Goal: Task Accomplishment & Management: Manage account settings

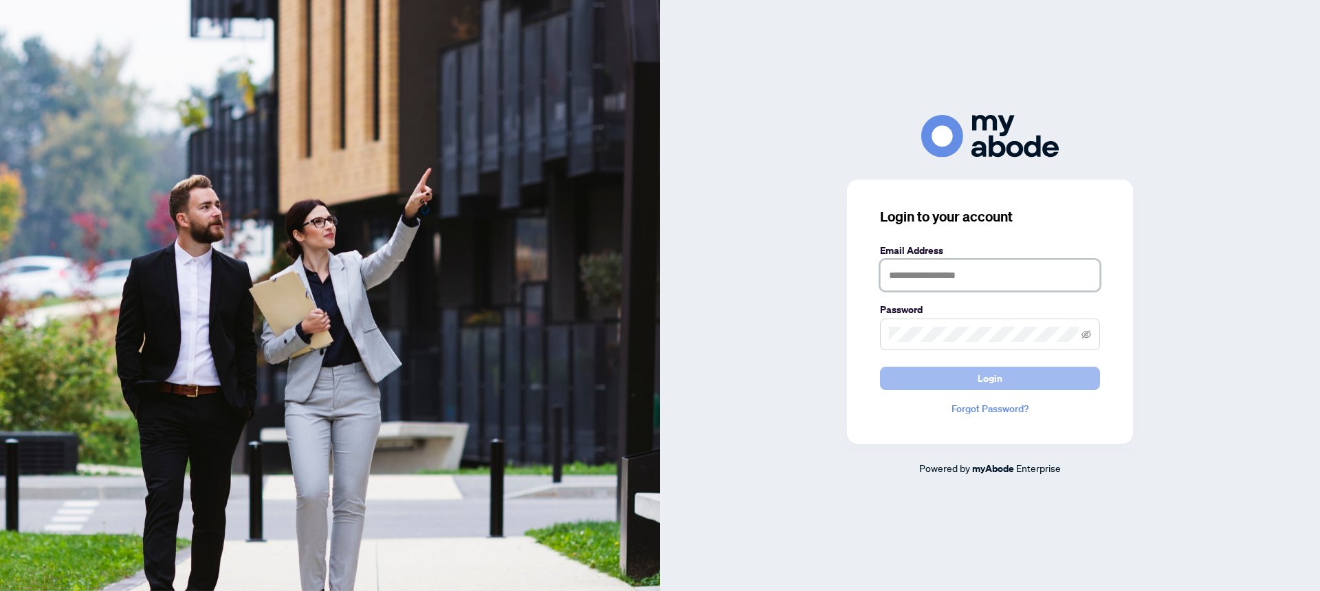
type input "**********"
click at [971, 377] on button "Login" at bounding box center [990, 377] width 220 height 23
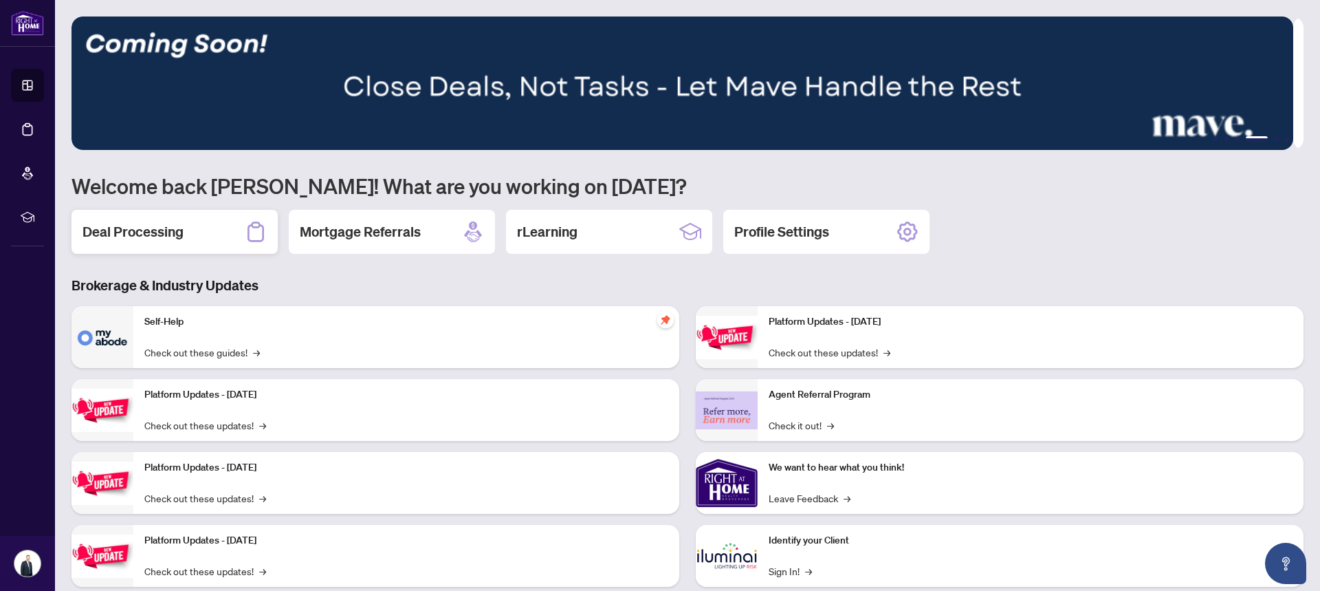
click at [170, 239] on h2 "Deal Processing" at bounding box center [133, 231] width 101 height 19
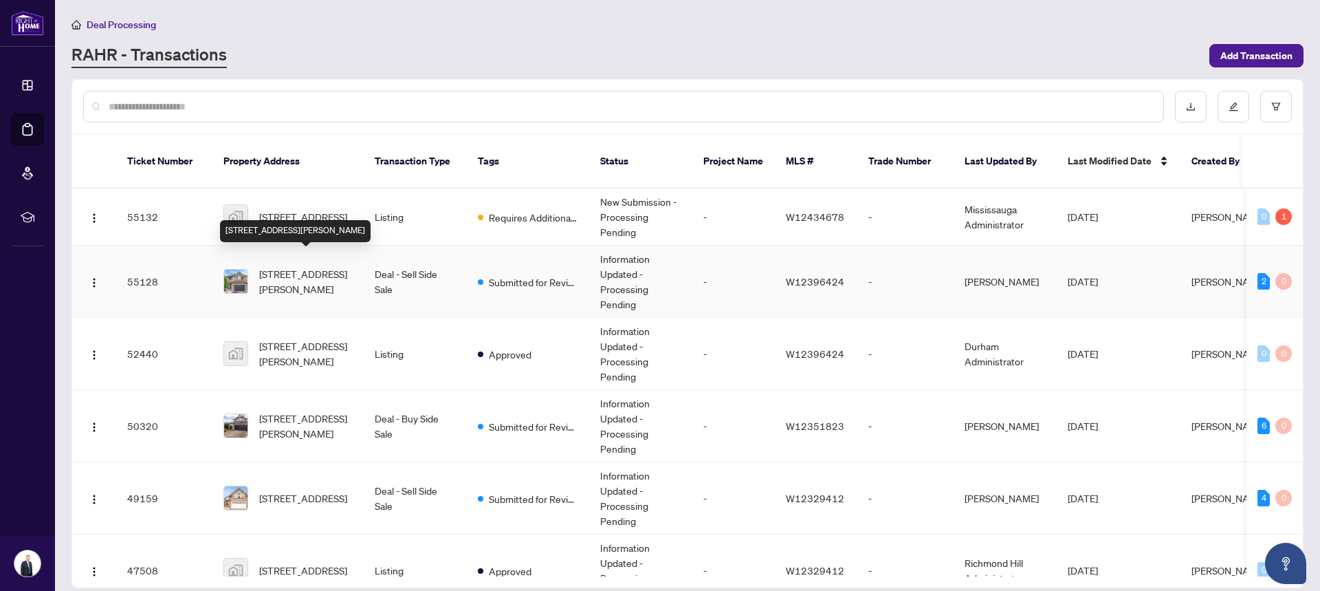
click at [301, 266] on span "[STREET_ADDRESS][PERSON_NAME]" at bounding box center [306, 281] width 94 height 30
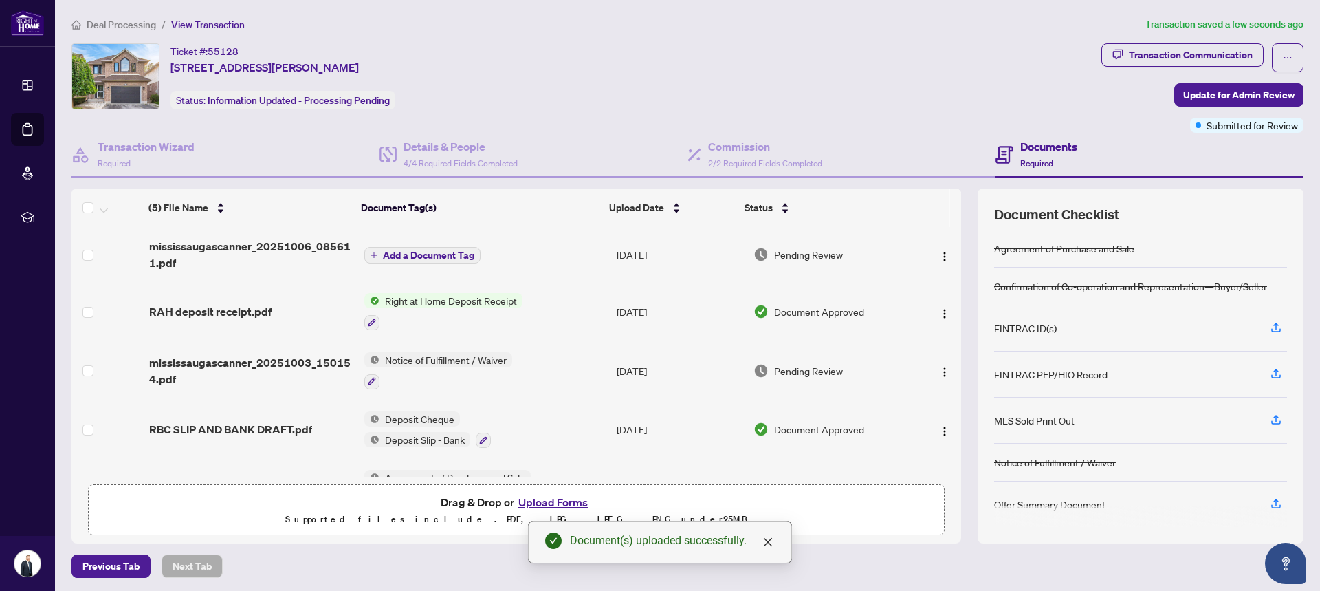
click at [417, 254] on span "Add a Document Tag" at bounding box center [428, 255] width 91 height 10
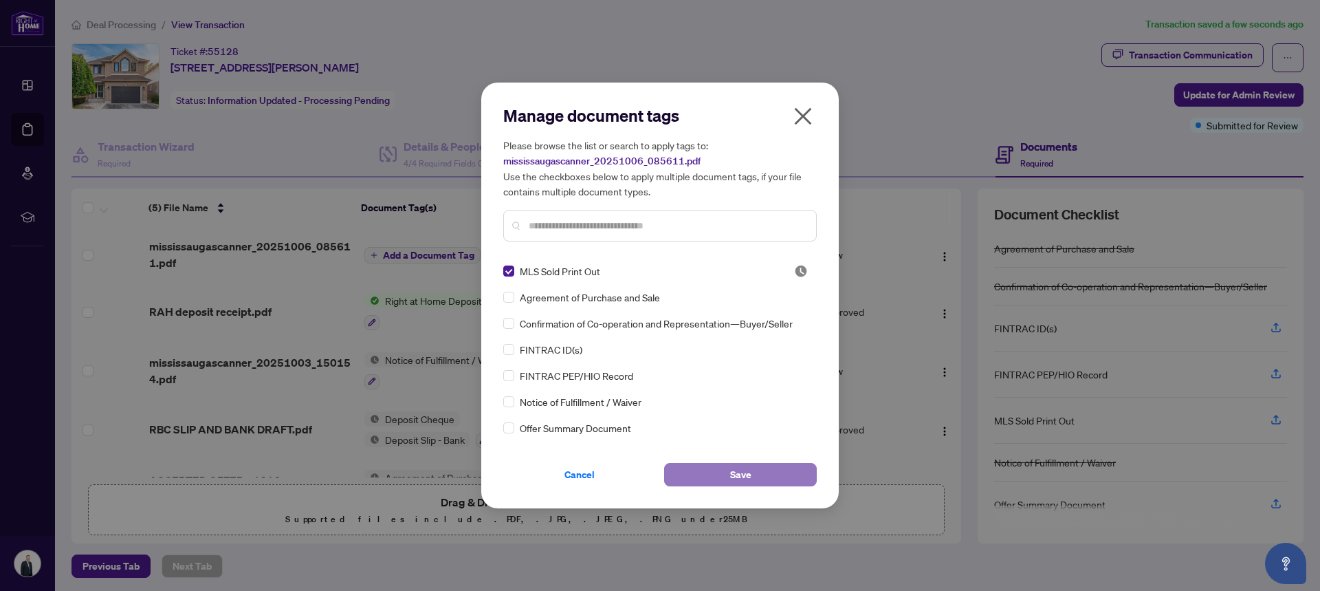
click at [740, 472] on span "Save" at bounding box center [740, 474] width 21 height 22
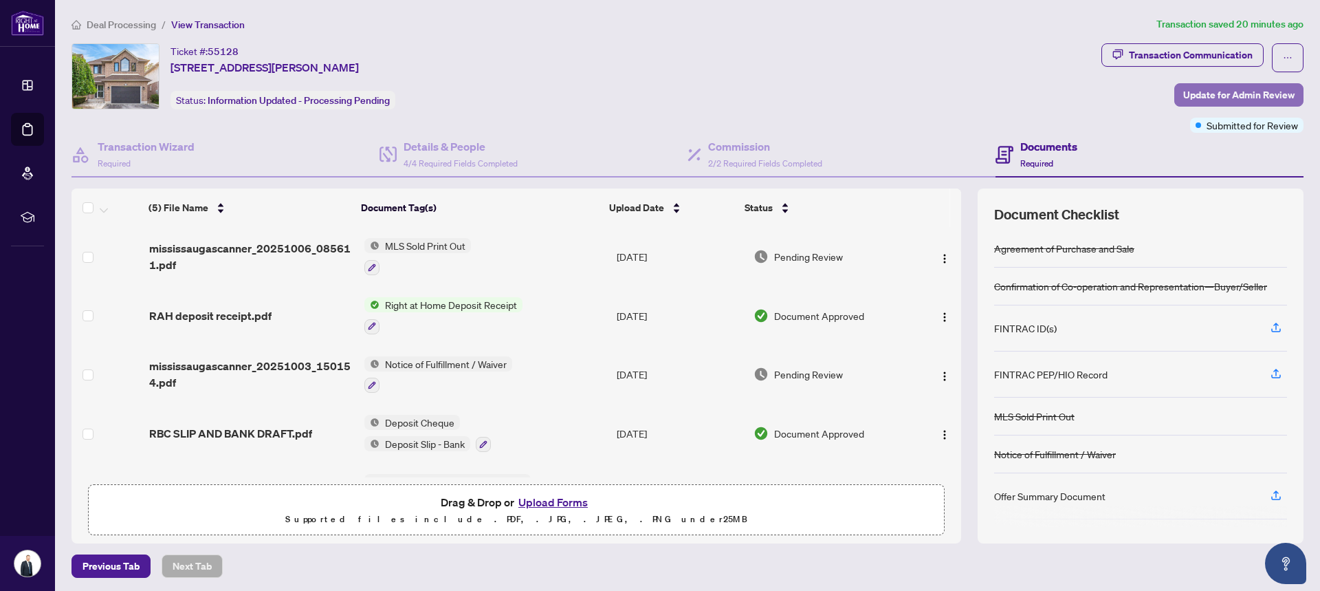
click at [1188, 95] on span "Update for Admin Review" at bounding box center [1238, 95] width 111 height 22
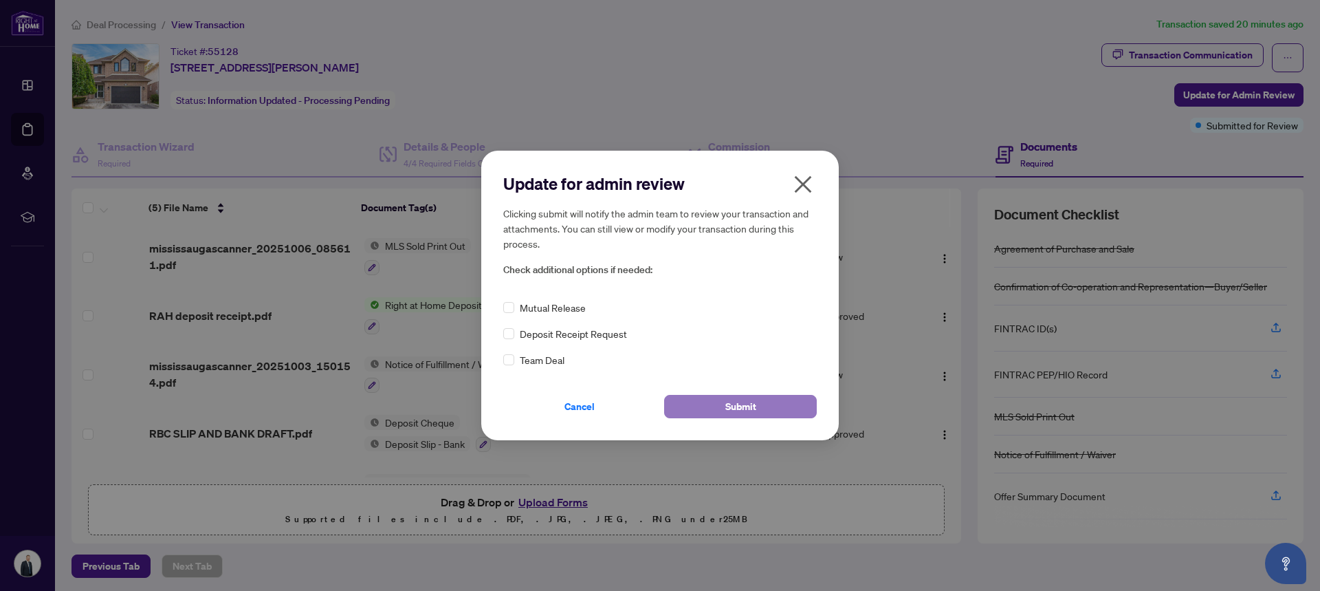
click at [743, 412] on span "Submit" at bounding box center [740, 406] width 31 height 22
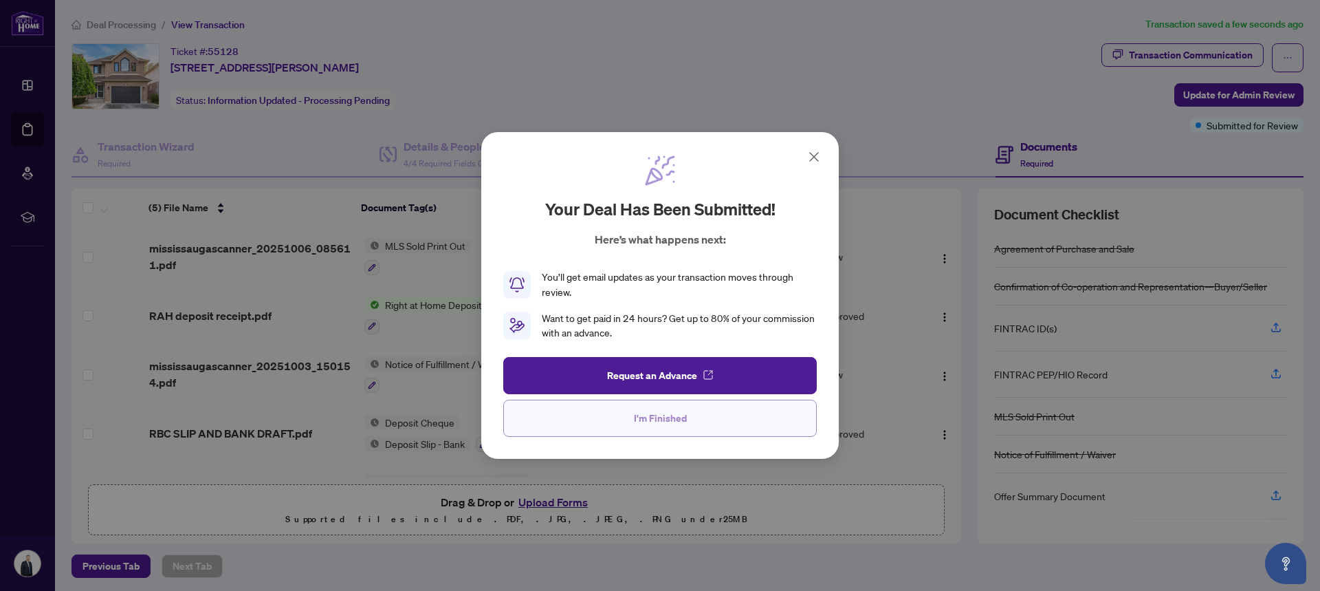
click at [631, 417] on button "I'm Finished" at bounding box center [660, 417] width 314 height 37
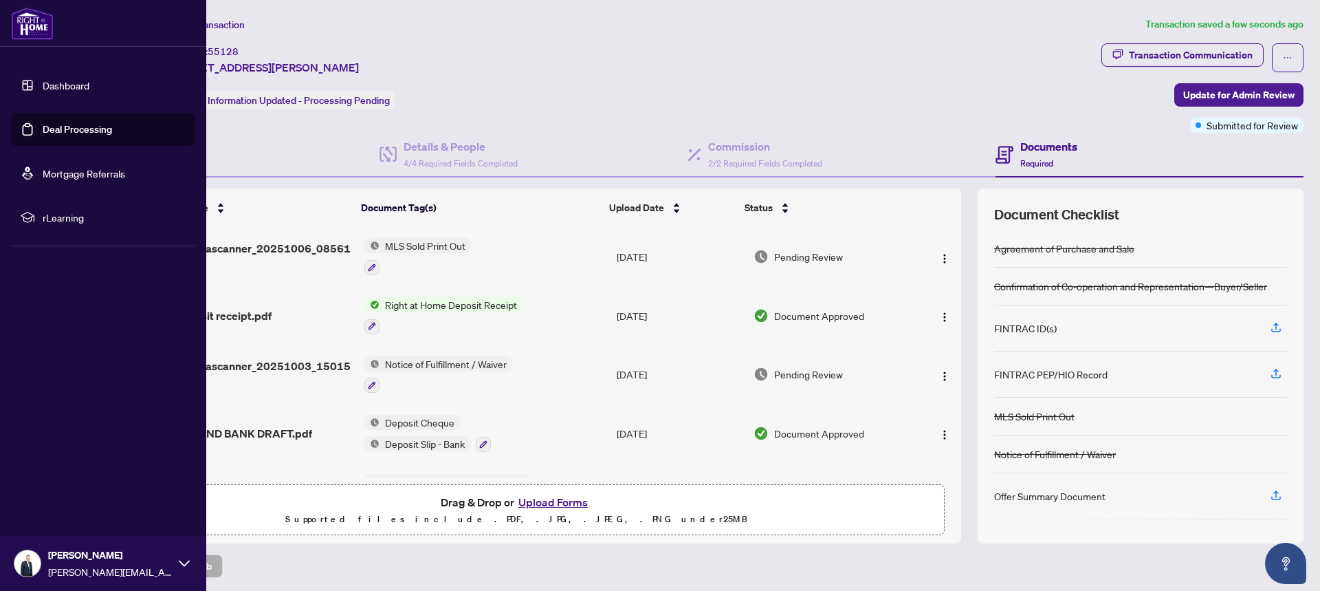
click at [74, 85] on link "Dashboard" at bounding box center [66, 85] width 47 height 12
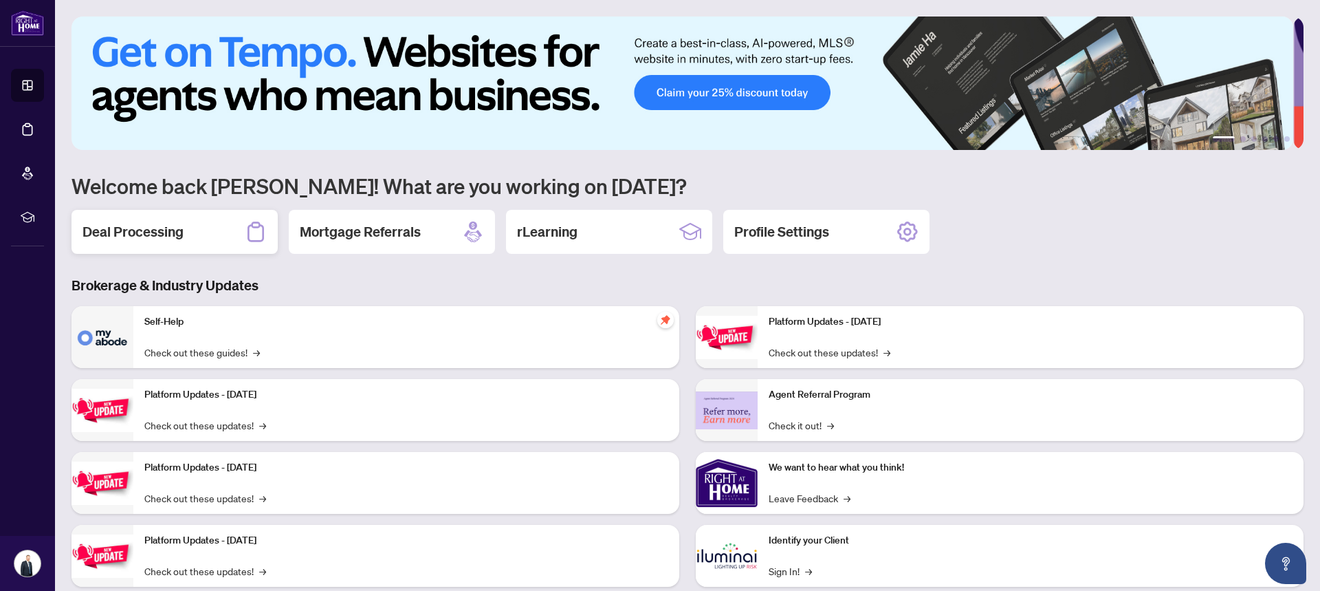
click at [142, 240] on h2 "Deal Processing" at bounding box center [133, 231] width 101 height 19
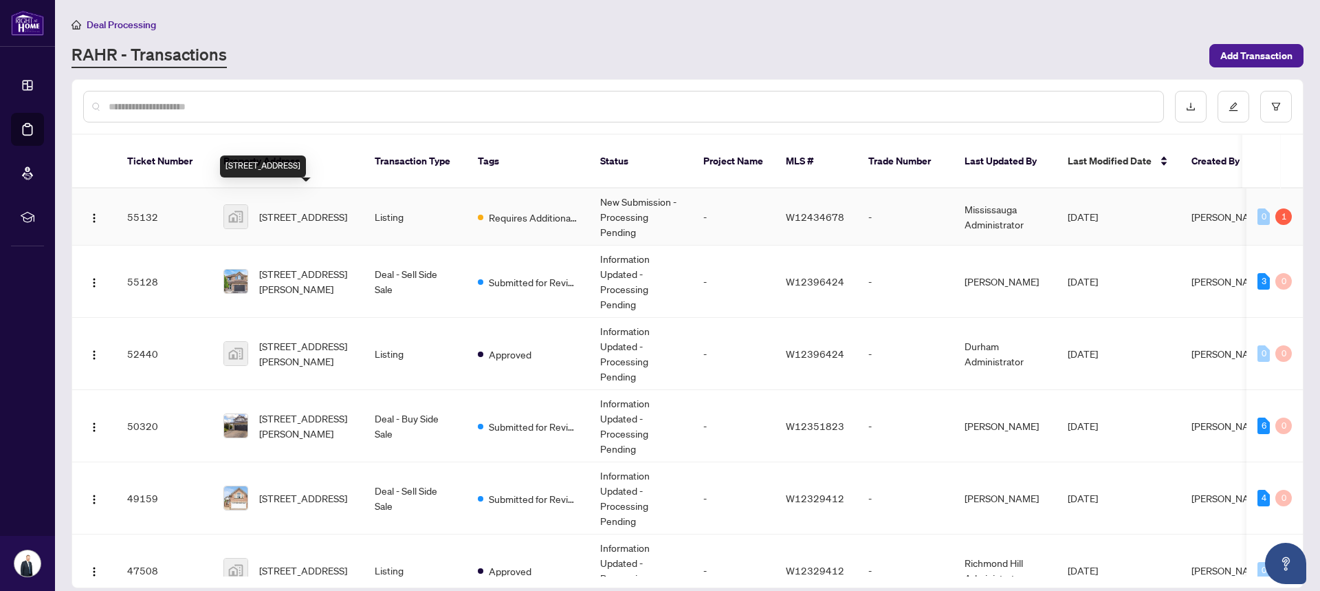
click at [287, 209] on span "[STREET_ADDRESS]" at bounding box center [303, 216] width 88 height 15
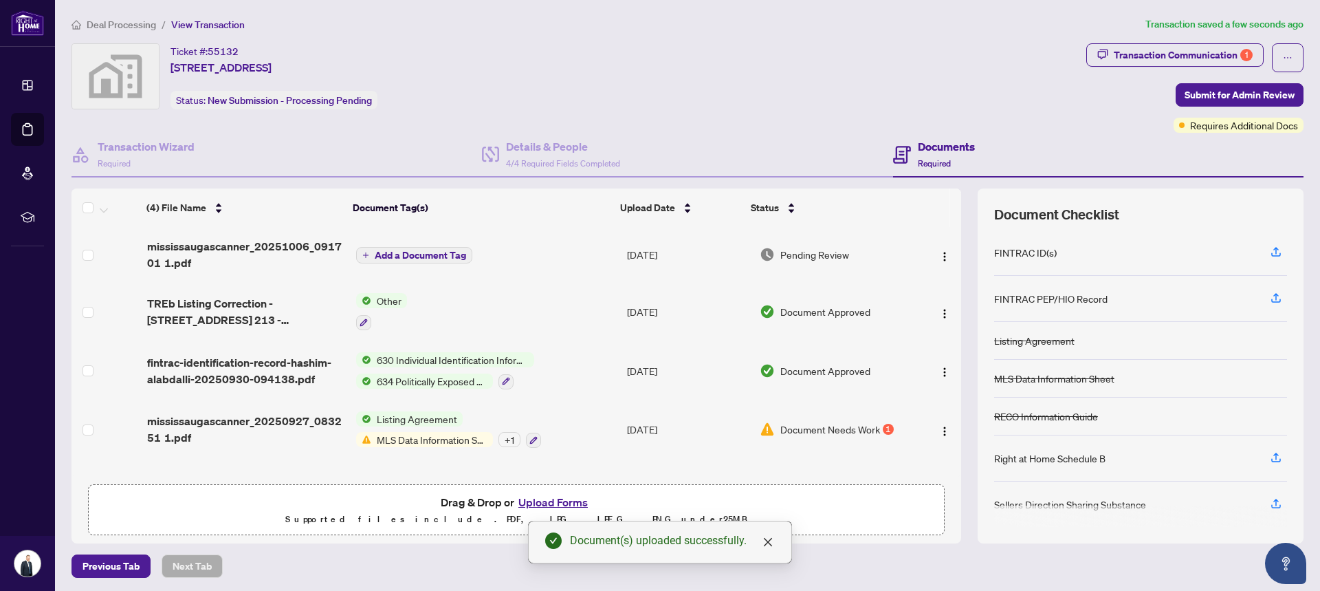
click at [387, 255] on span "Add a Document Tag" at bounding box center [420, 255] width 91 height 10
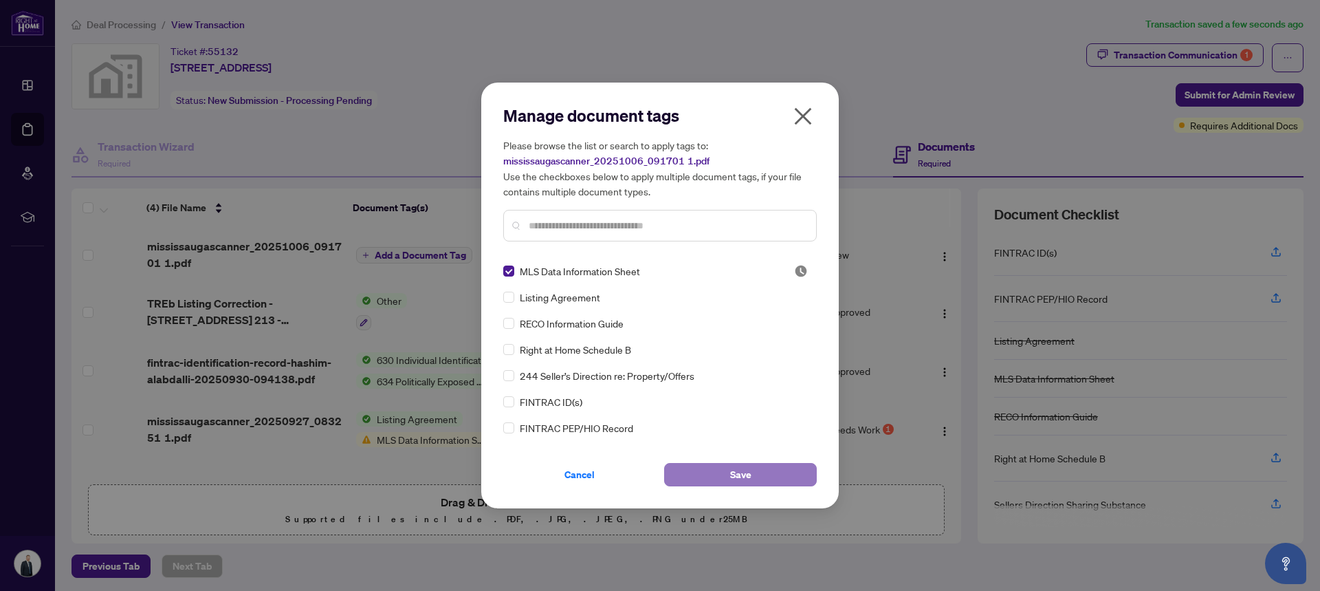
click at [747, 479] on span "Save" at bounding box center [740, 474] width 21 height 22
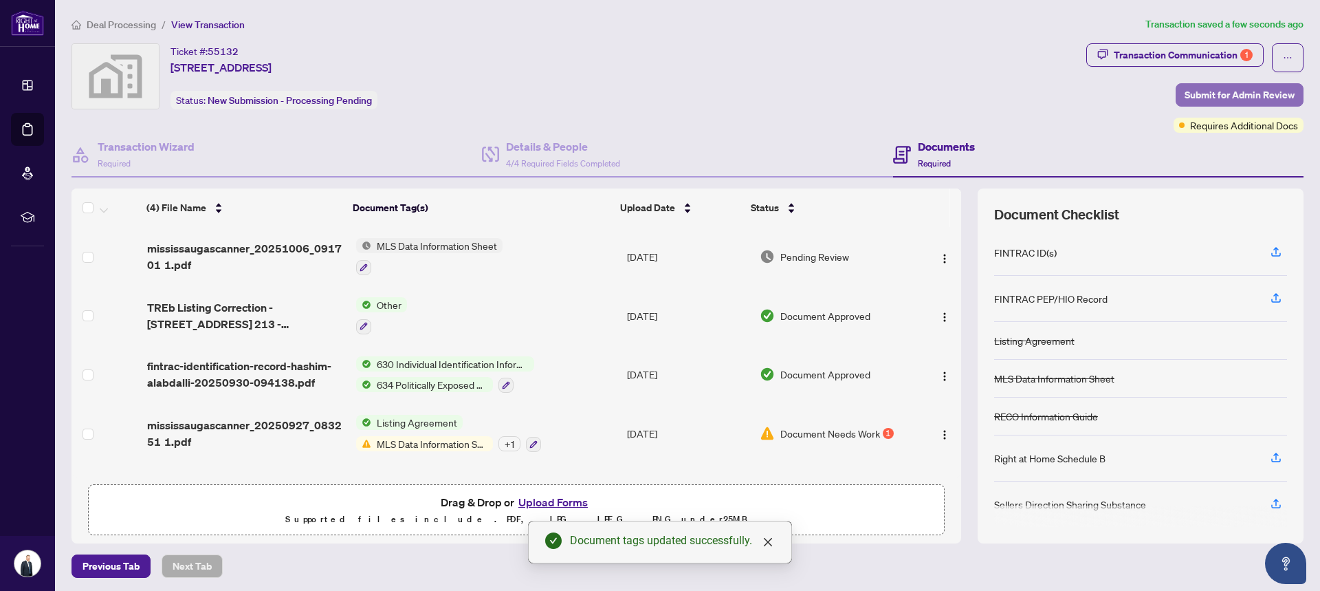
click at [1187, 96] on span "Submit for Admin Review" at bounding box center [1240, 95] width 110 height 22
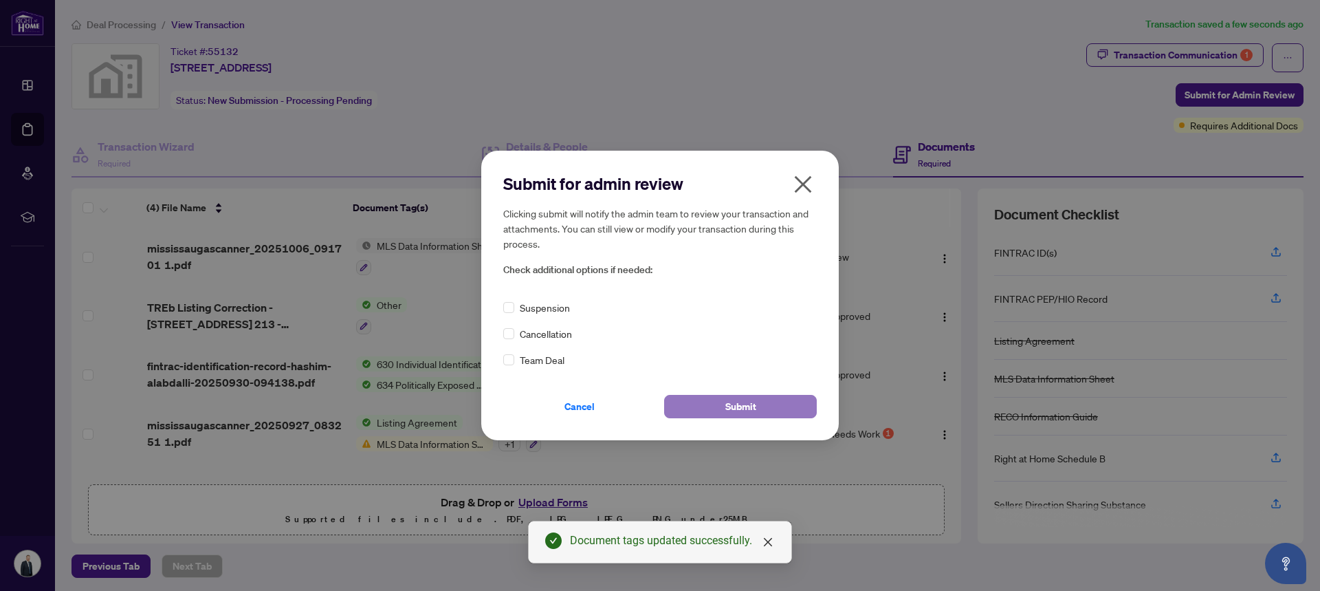
click at [734, 406] on span "Submit" at bounding box center [740, 406] width 31 height 22
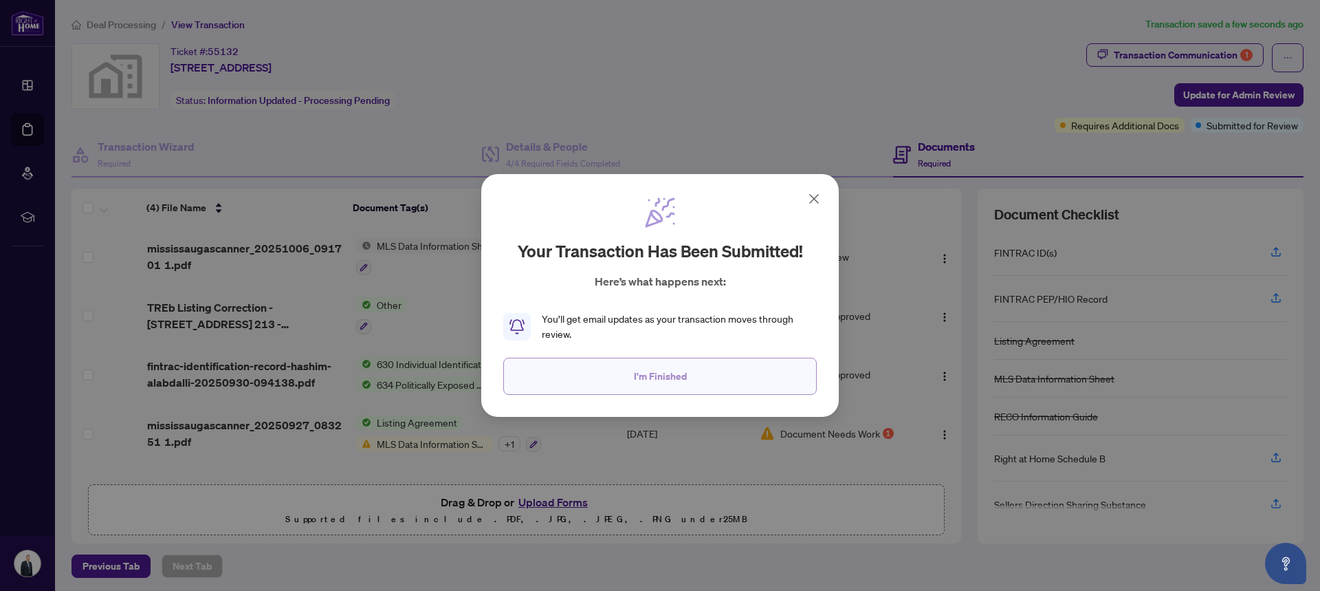
click at [707, 378] on button "I'm Finished" at bounding box center [660, 376] width 314 height 37
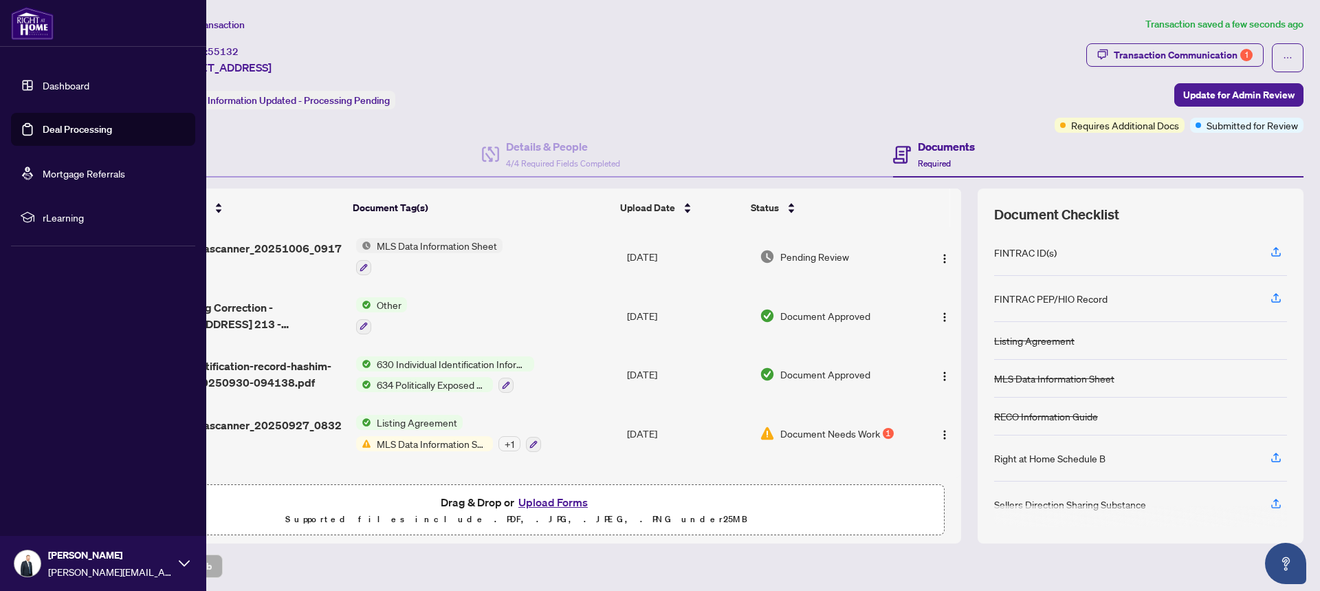
click at [72, 83] on link "Dashboard" at bounding box center [66, 85] width 47 height 12
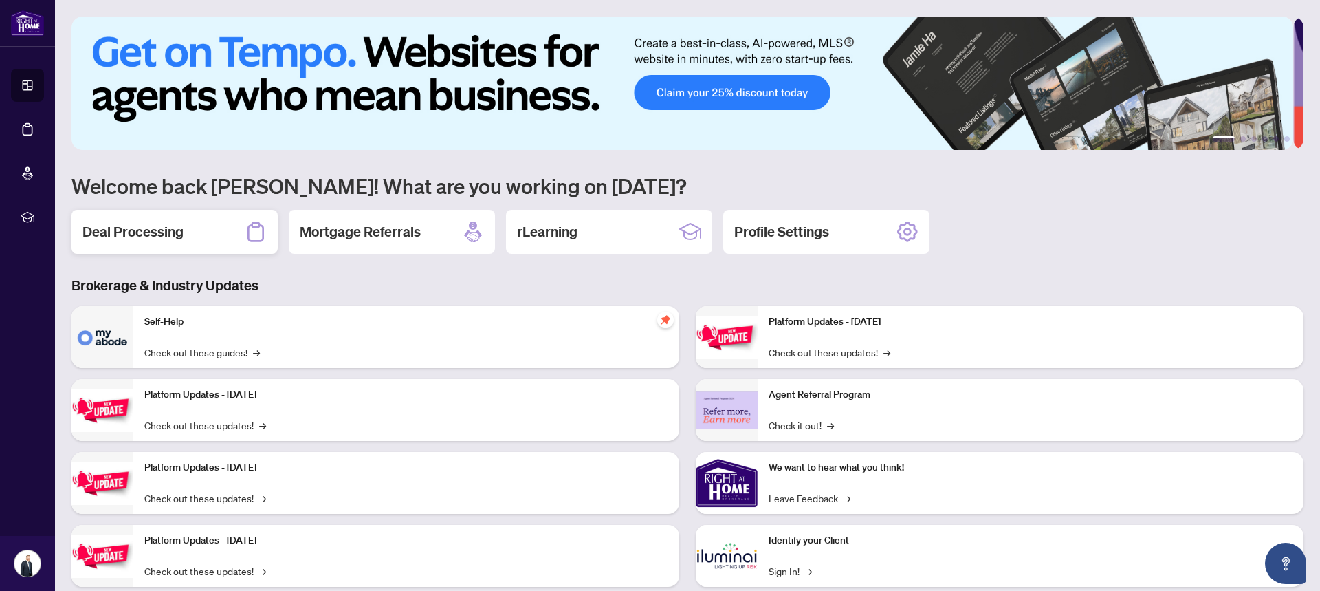
click at [190, 234] on div "Deal Processing" at bounding box center [175, 232] width 206 height 44
click at [158, 228] on h2 "Deal Processing" at bounding box center [133, 231] width 101 height 19
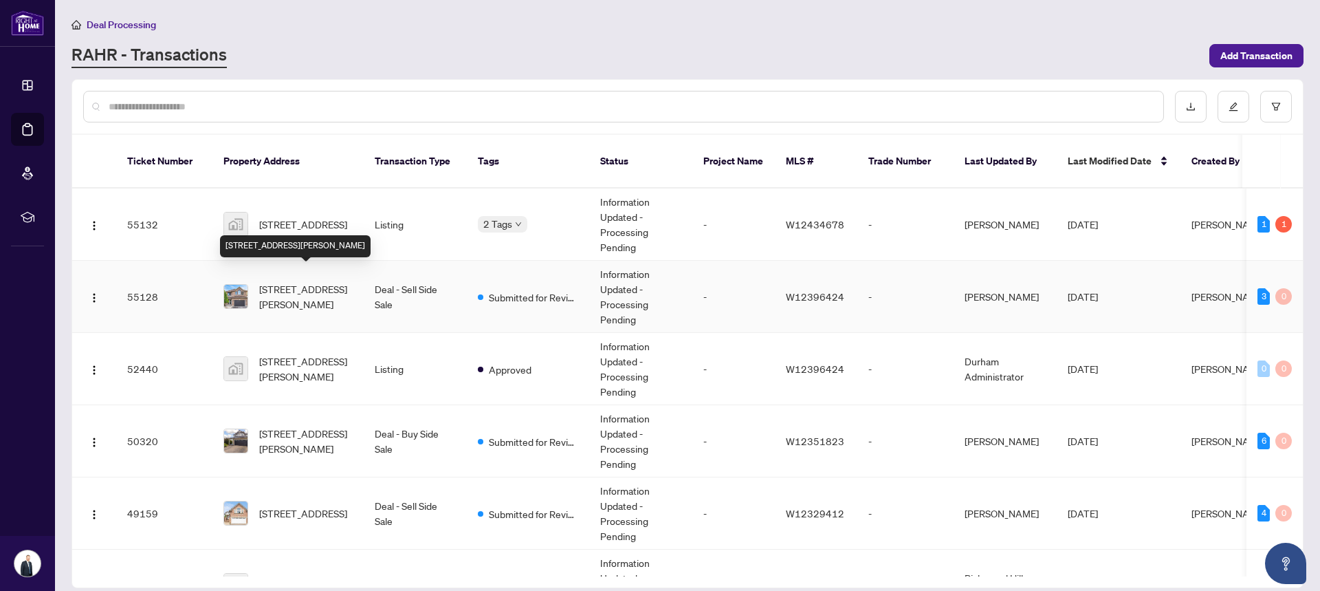
click at [302, 281] on span "[STREET_ADDRESS][PERSON_NAME]" at bounding box center [306, 296] width 94 height 30
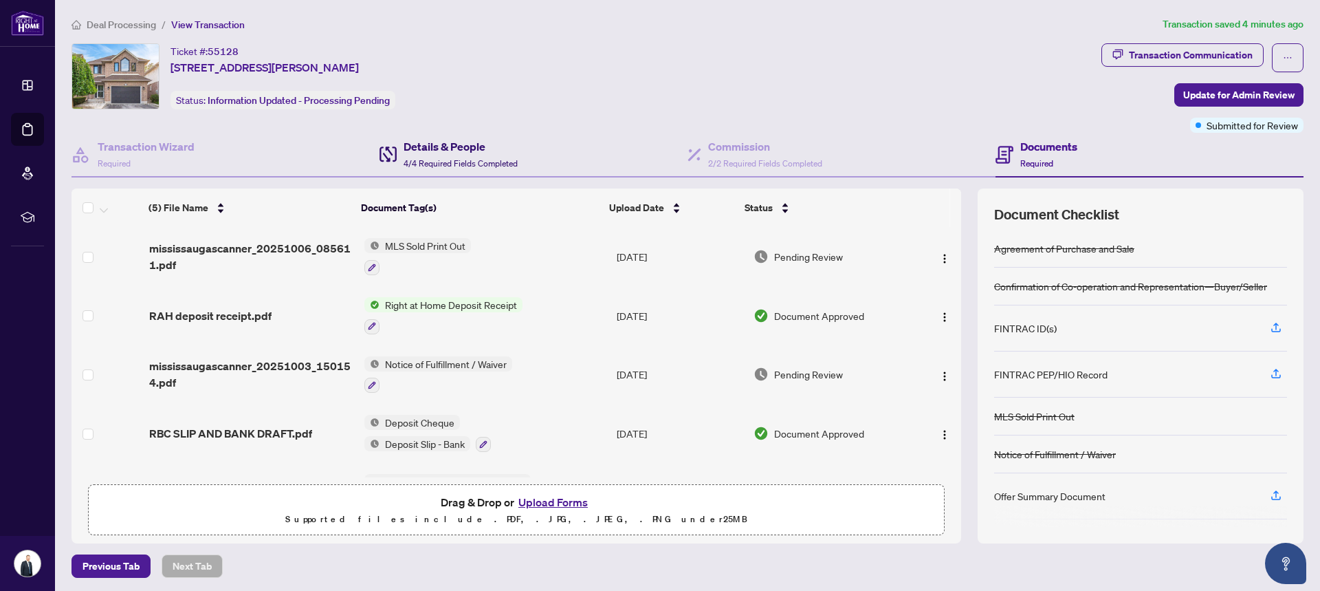
click at [441, 153] on h4 "Details & People" at bounding box center [461, 146] width 114 height 17
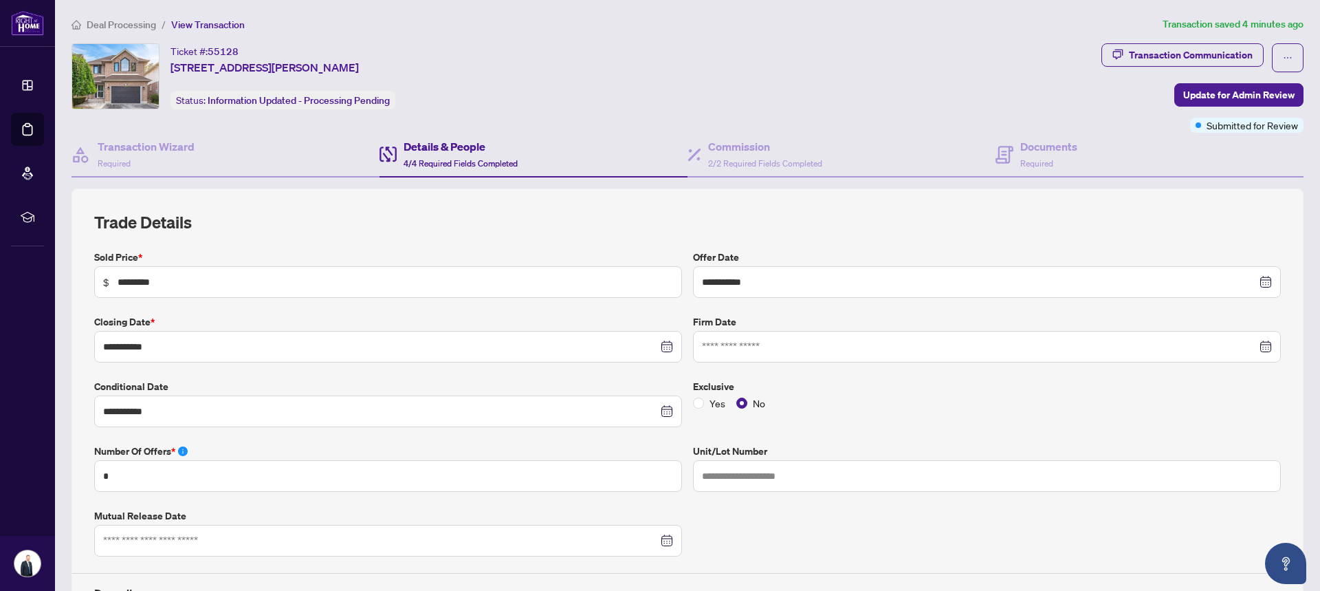
type input "**********"
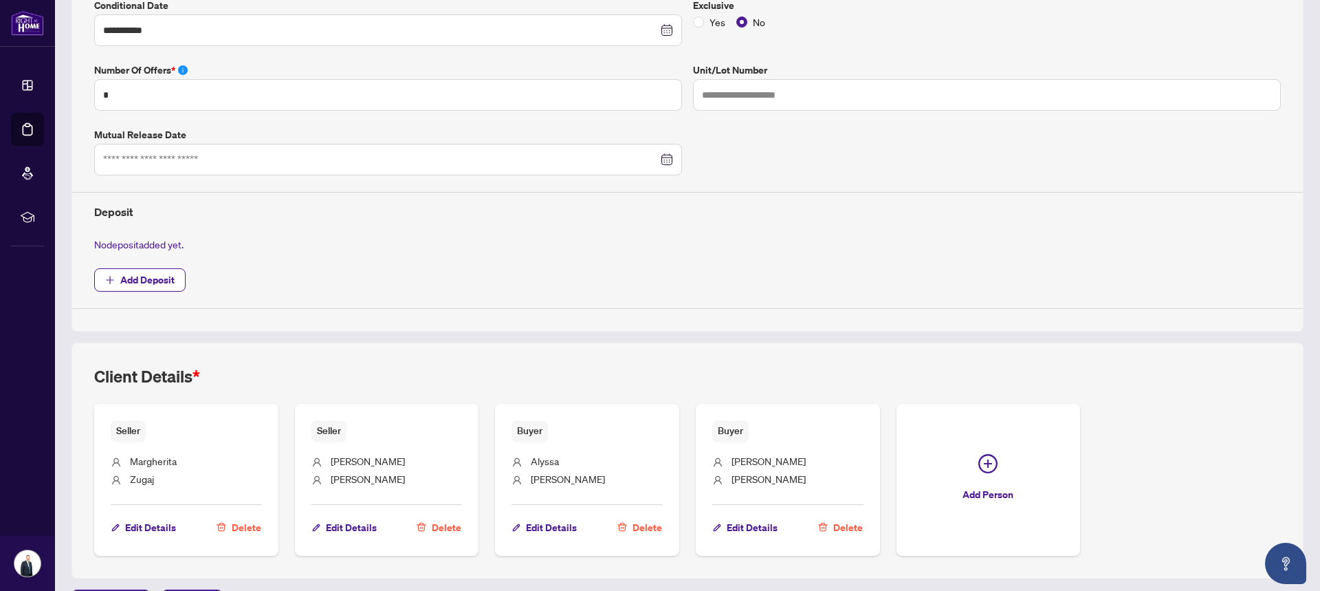
scroll to position [419, 0]
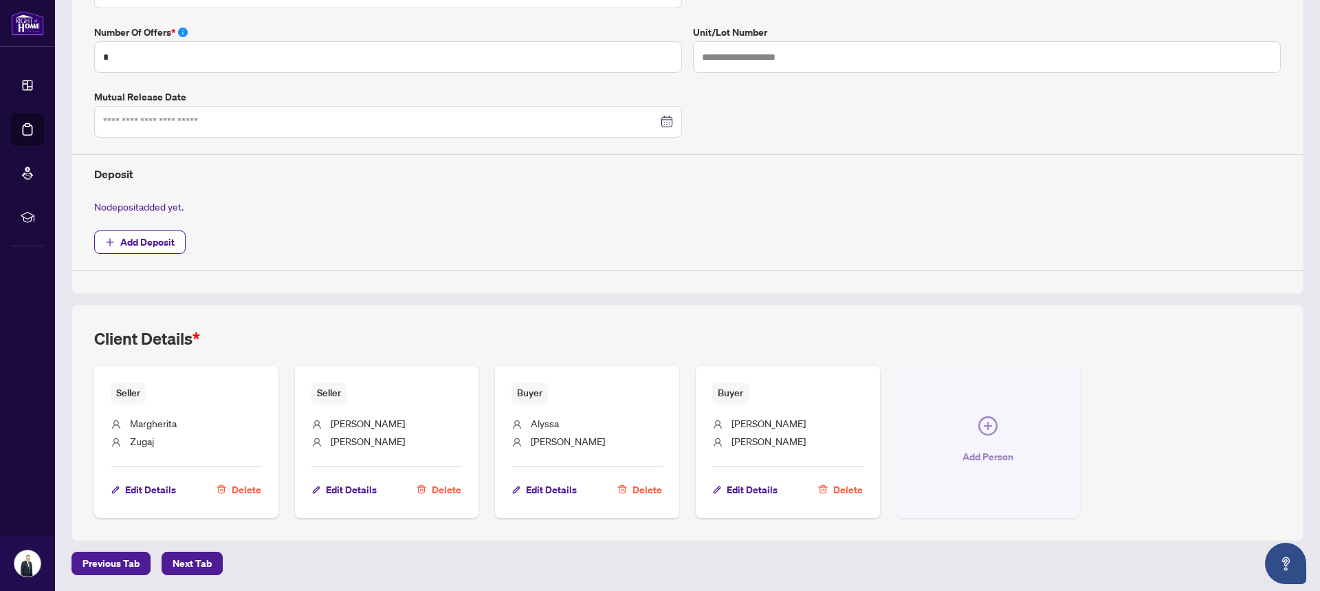
click at [956, 436] on button "Add Person" at bounding box center [989, 441] width 184 height 151
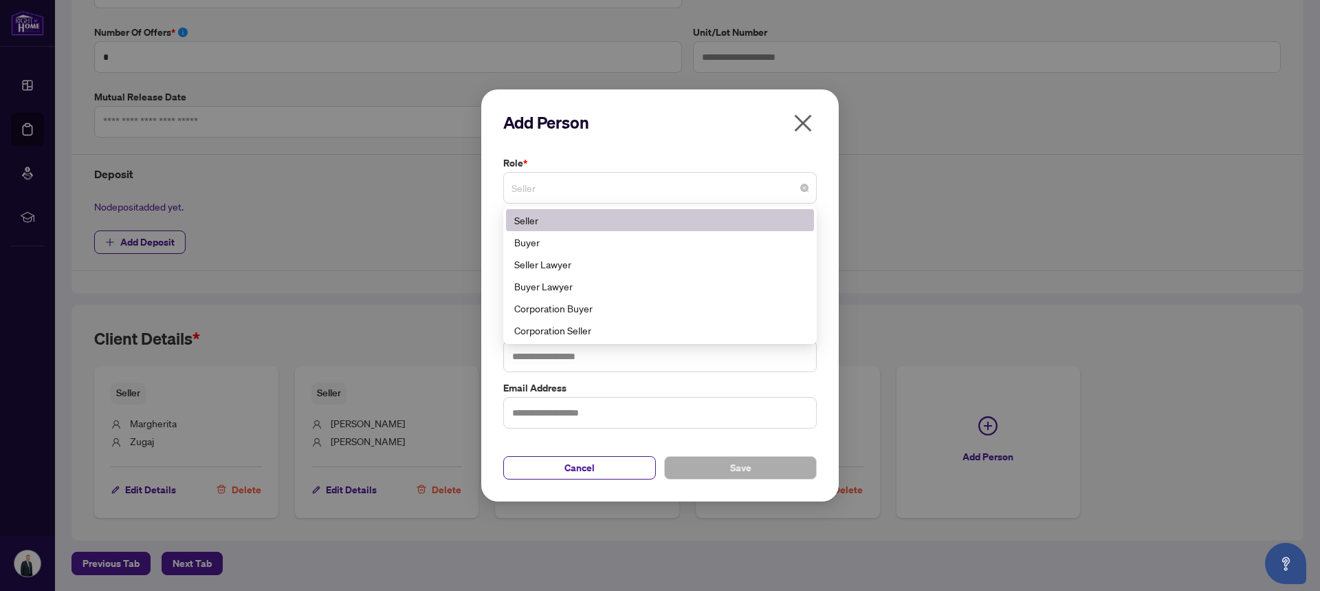
click at [564, 189] on span "Seller" at bounding box center [660, 188] width 297 height 26
click at [545, 267] on div "Seller Lawyer" at bounding box center [660, 263] width 292 height 15
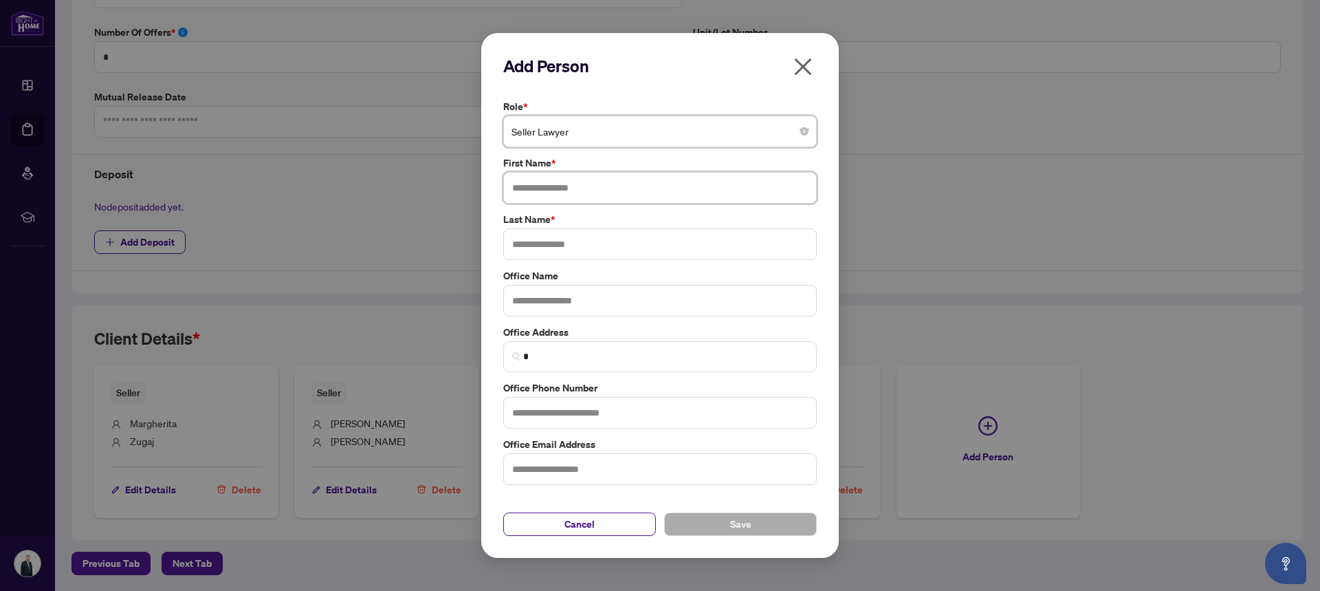
click at [541, 188] on input "text" at bounding box center [660, 188] width 314 height 32
type input "****"
click at [527, 254] on input "text" at bounding box center [660, 244] width 314 height 32
type input "****"
click at [531, 412] on input "text" at bounding box center [660, 413] width 314 height 32
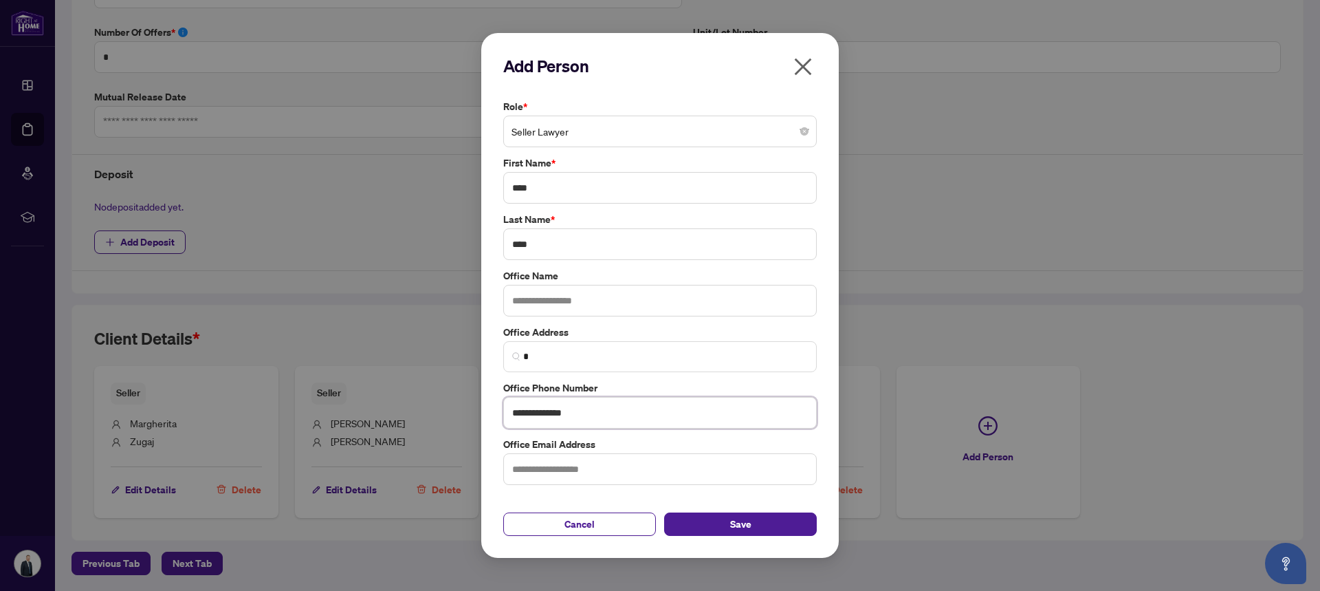
type input "**********"
click at [527, 472] on input "text" at bounding box center [660, 469] width 314 height 32
type input "**********"
click at [749, 525] on span "Save" at bounding box center [740, 524] width 21 height 22
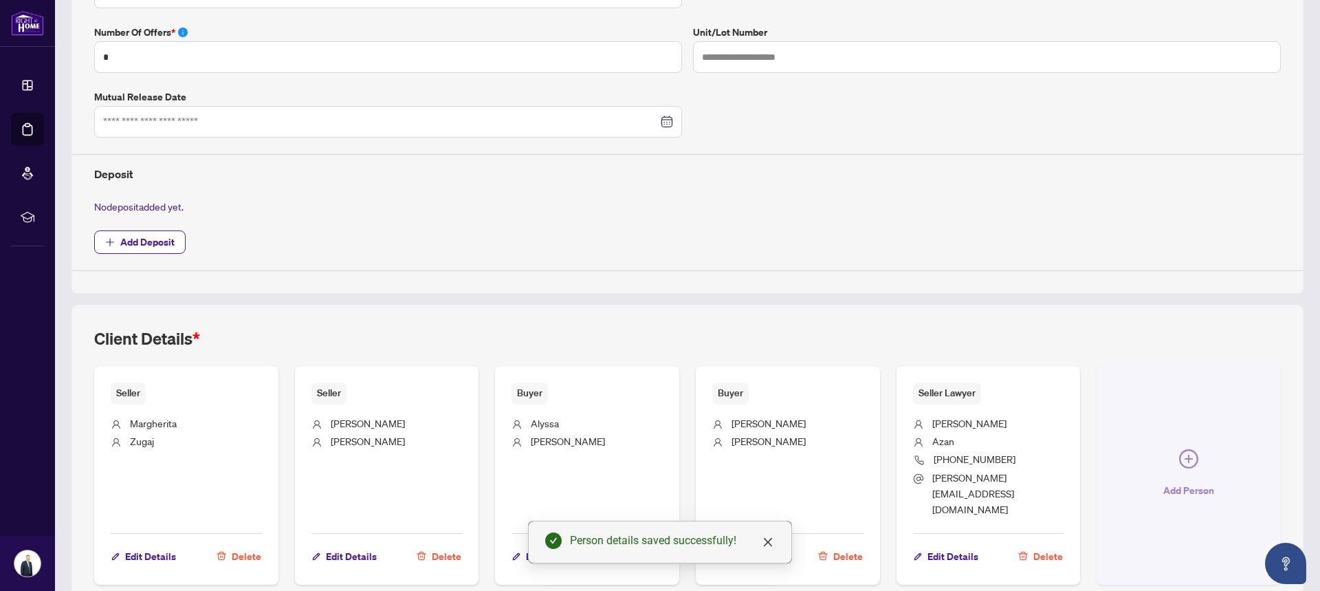
click at [1181, 449] on icon "plus-circle" at bounding box center [1188, 458] width 19 height 19
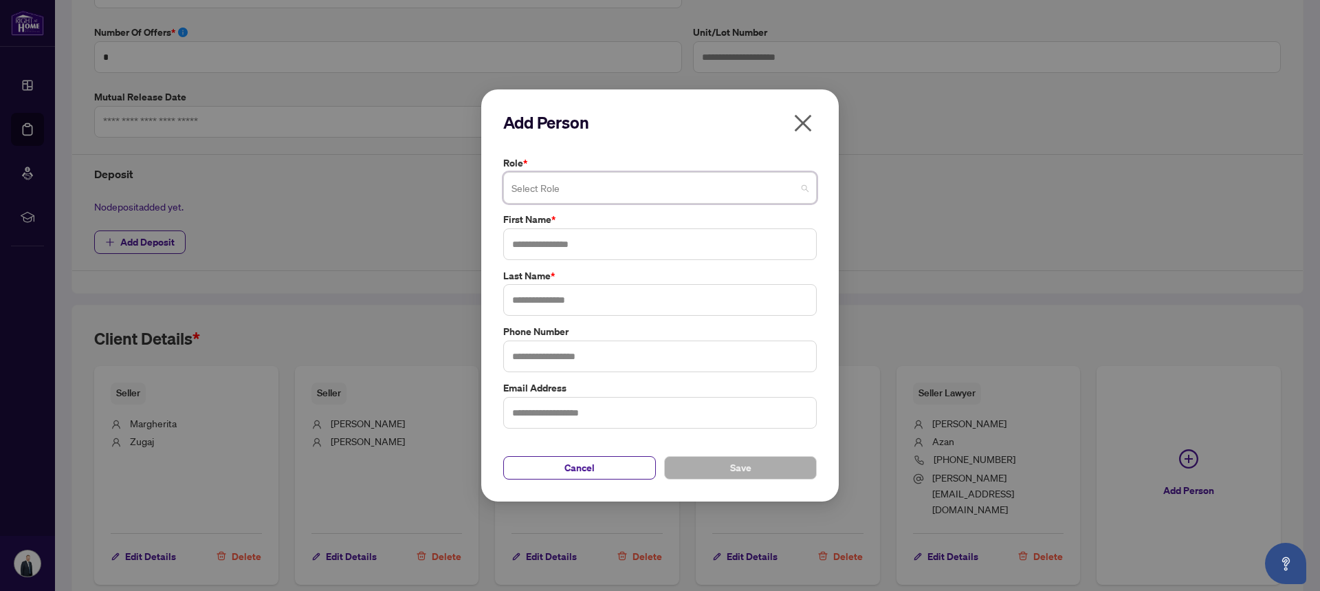
click at [540, 192] on input "search" at bounding box center [654, 190] width 285 height 30
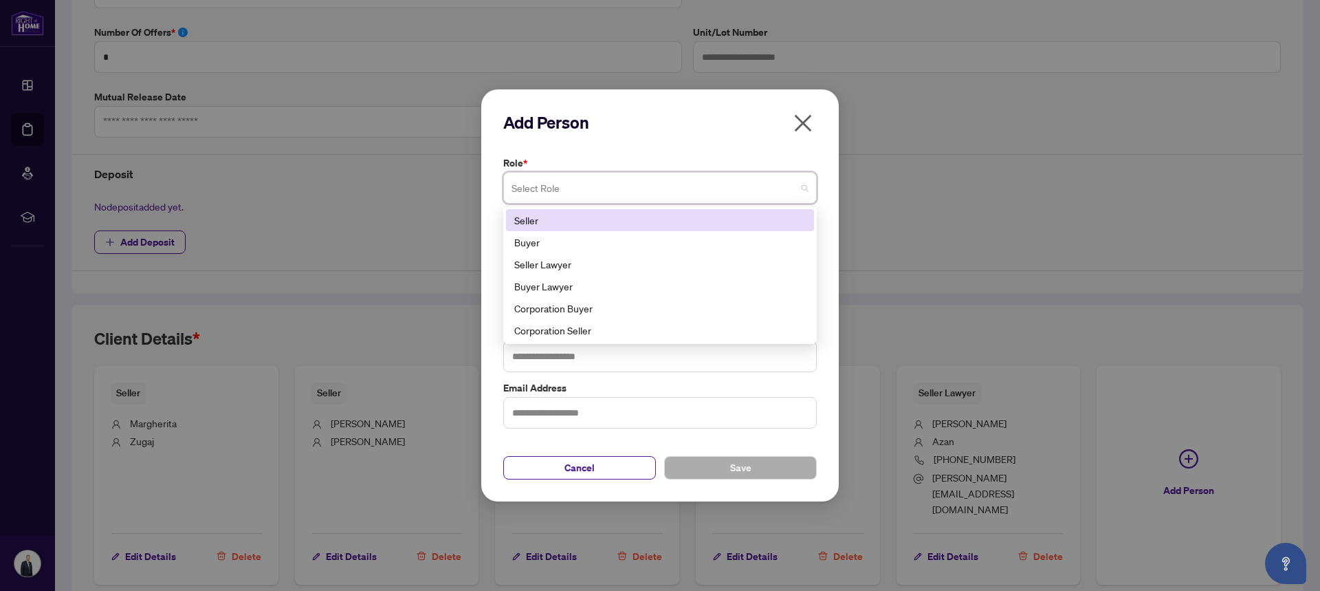
click at [804, 118] on icon "close" at bounding box center [803, 123] width 22 height 22
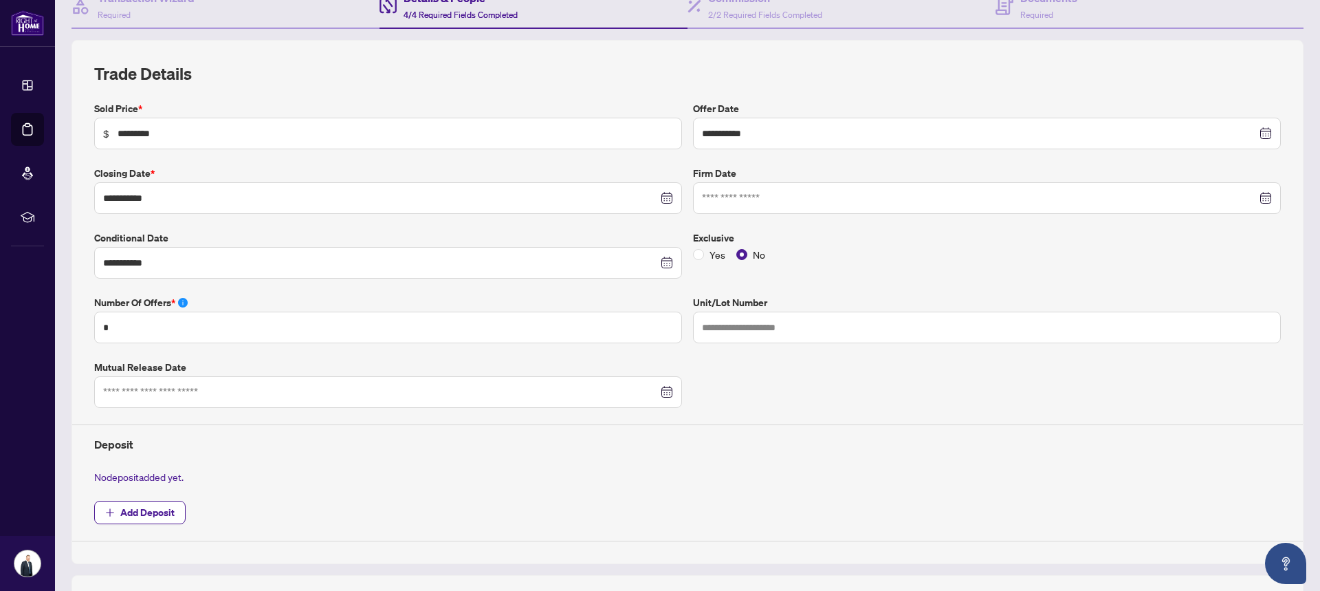
scroll to position [0, 0]
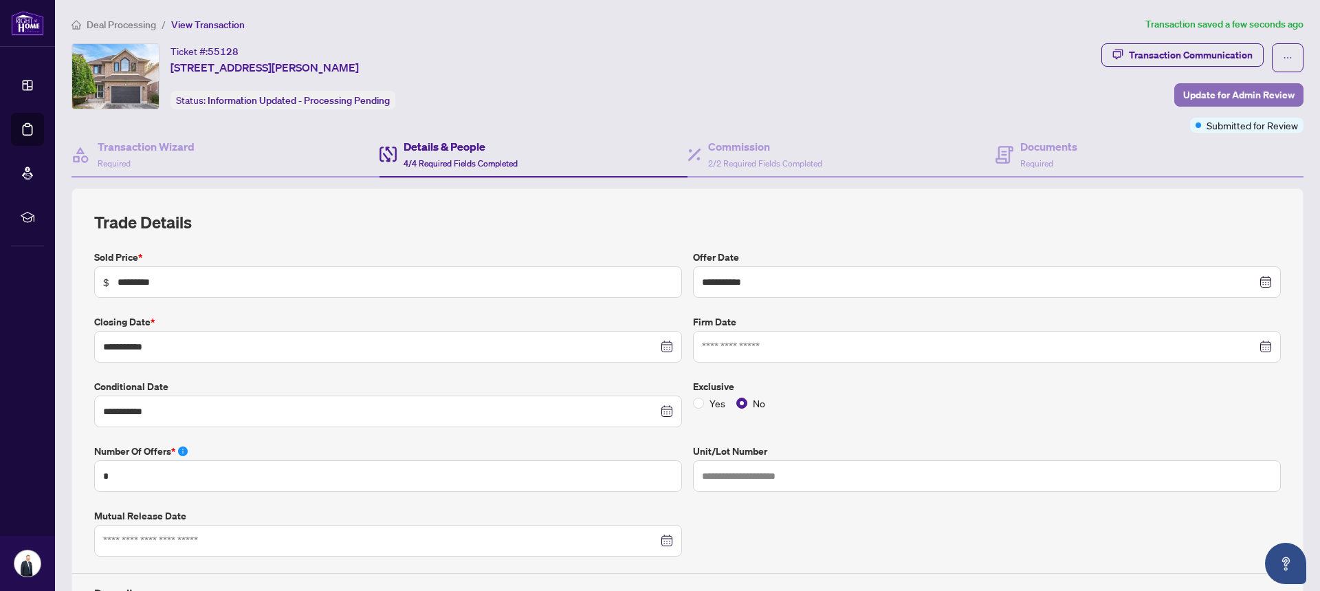
click at [1231, 91] on span "Update for Admin Review" at bounding box center [1238, 95] width 111 height 22
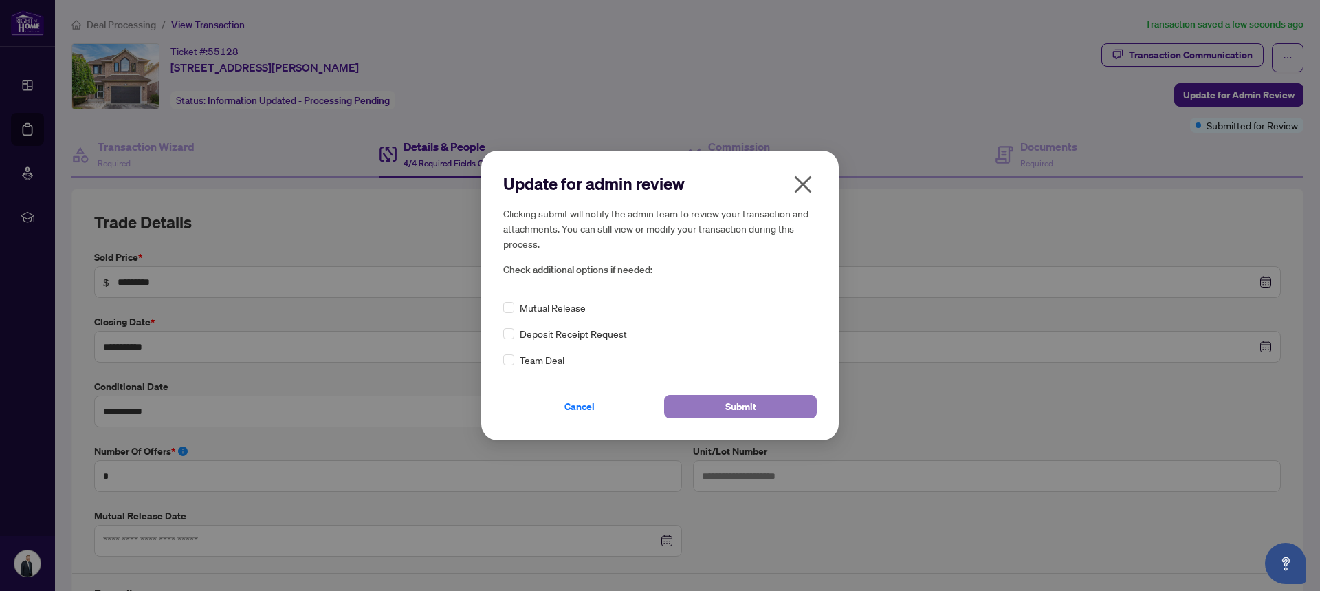
click at [743, 406] on span "Submit" at bounding box center [740, 406] width 31 height 22
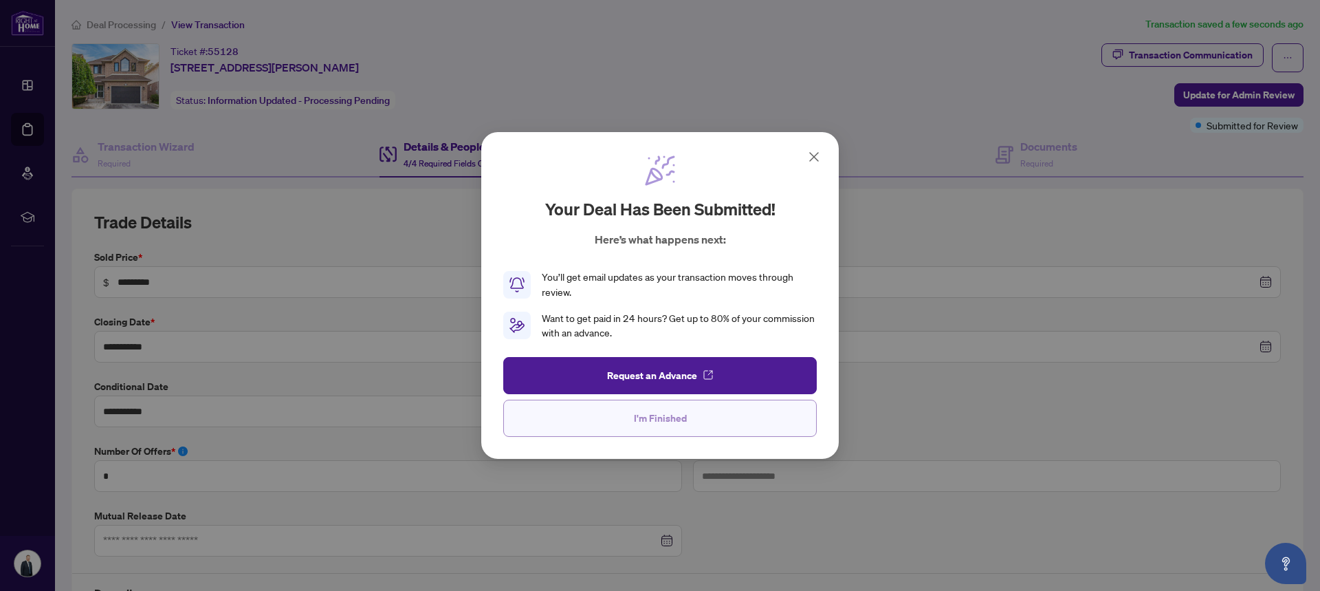
click at [680, 422] on span "I'm Finished" at bounding box center [660, 418] width 53 height 22
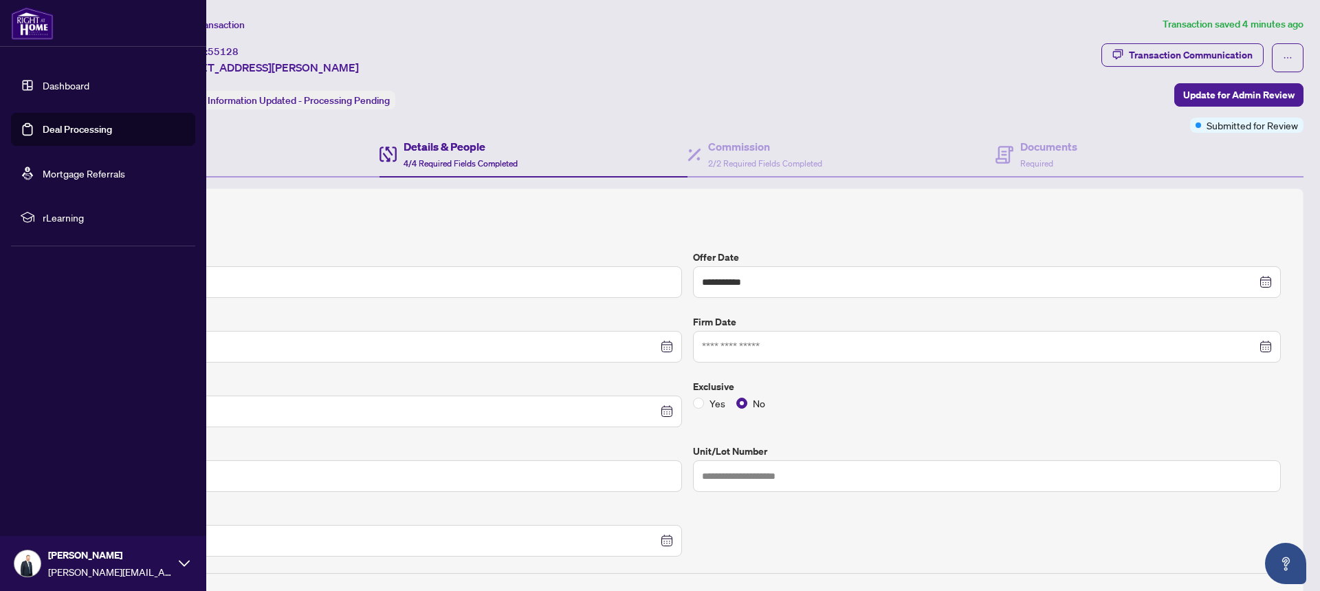
click at [68, 83] on link "Dashboard" at bounding box center [66, 85] width 47 height 12
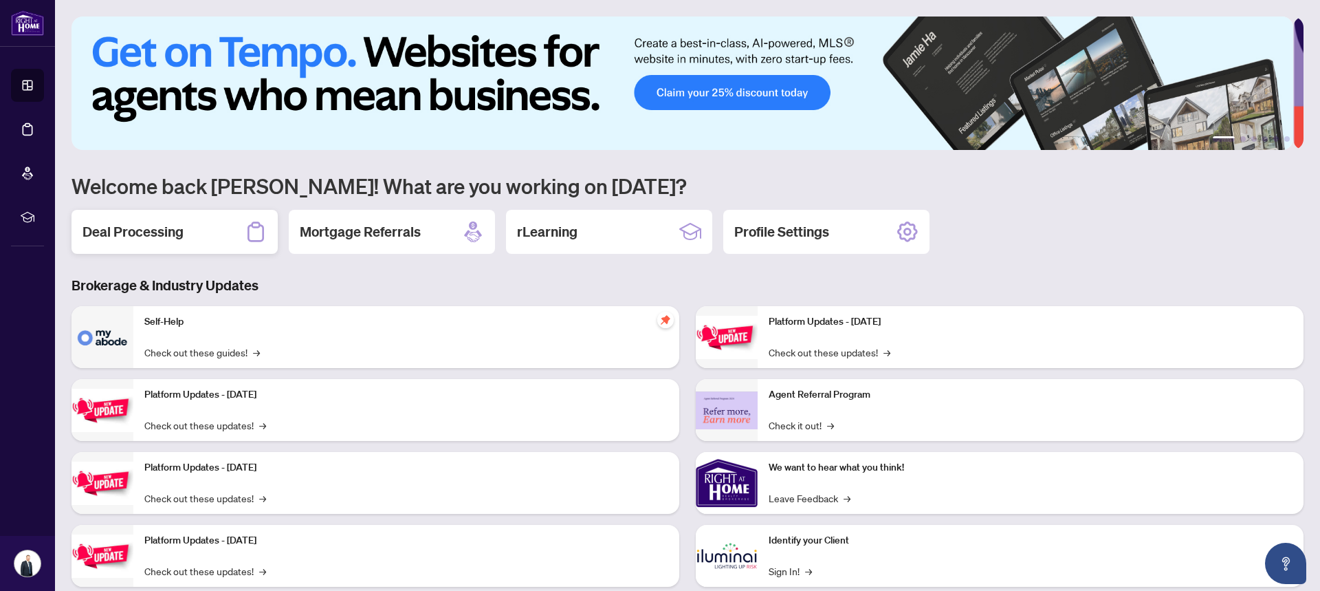
click at [149, 232] on h2 "Deal Processing" at bounding box center [133, 231] width 101 height 19
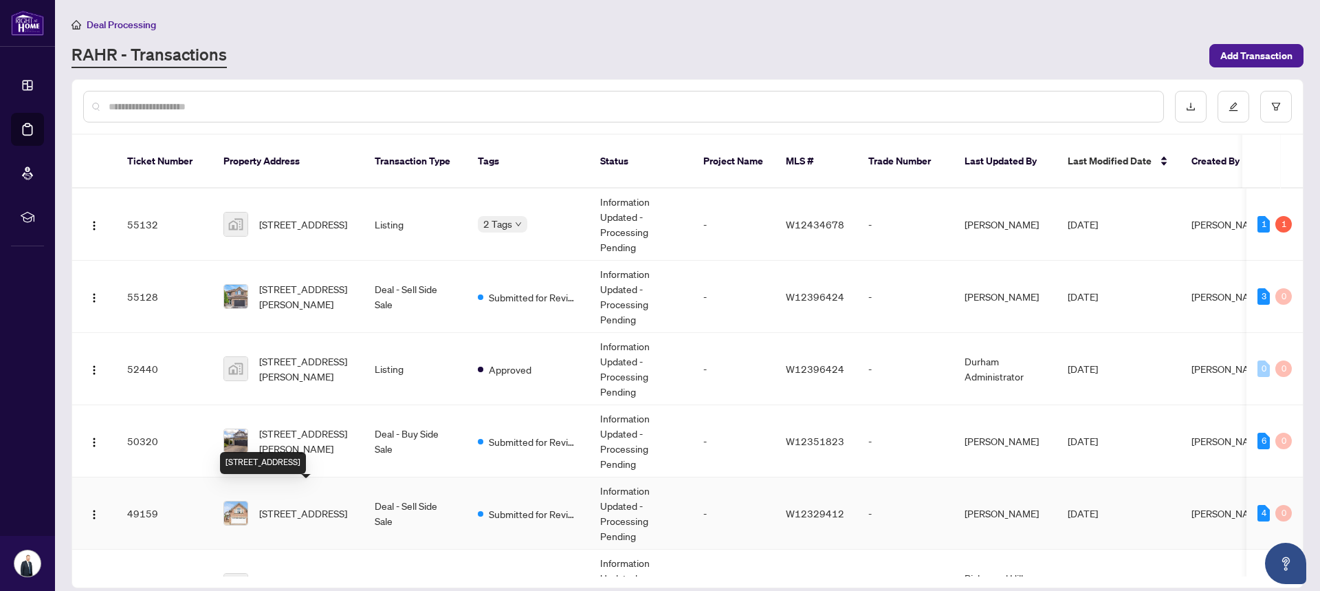
click at [295, 505] on span "[STREET_ADDRESS]" at bounding box center [303, 512] width 88 height 15
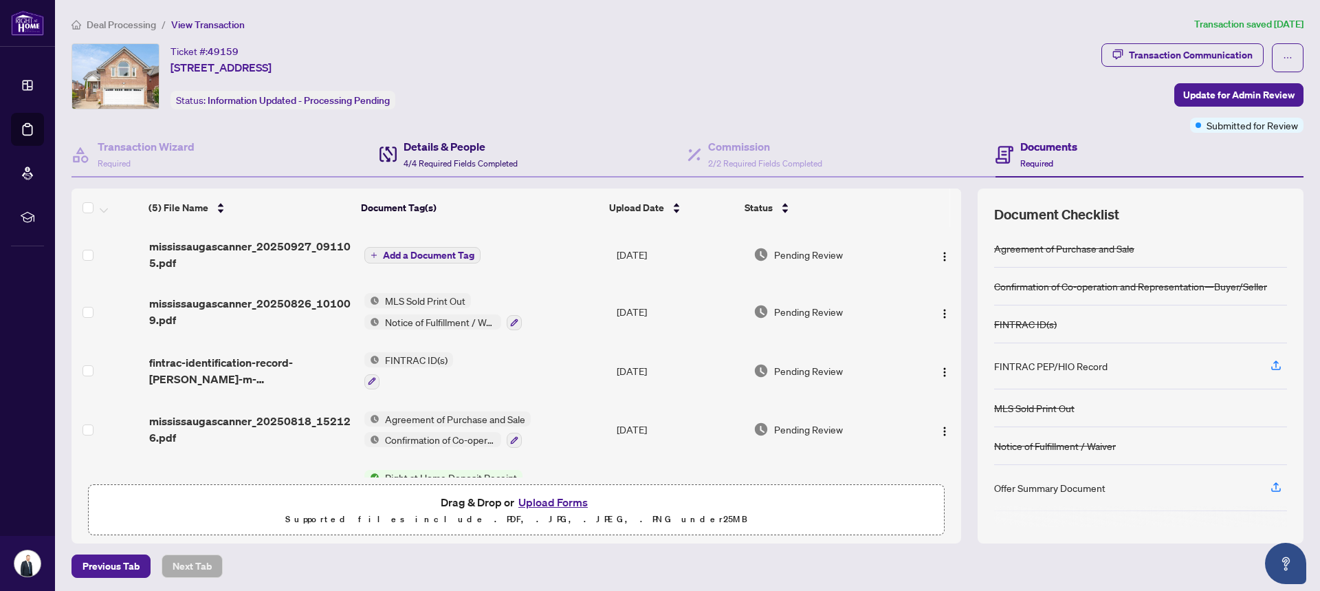
click at [445, 150] on h4 "Details & People" at bounding box center [461, 146] width 114 height 17
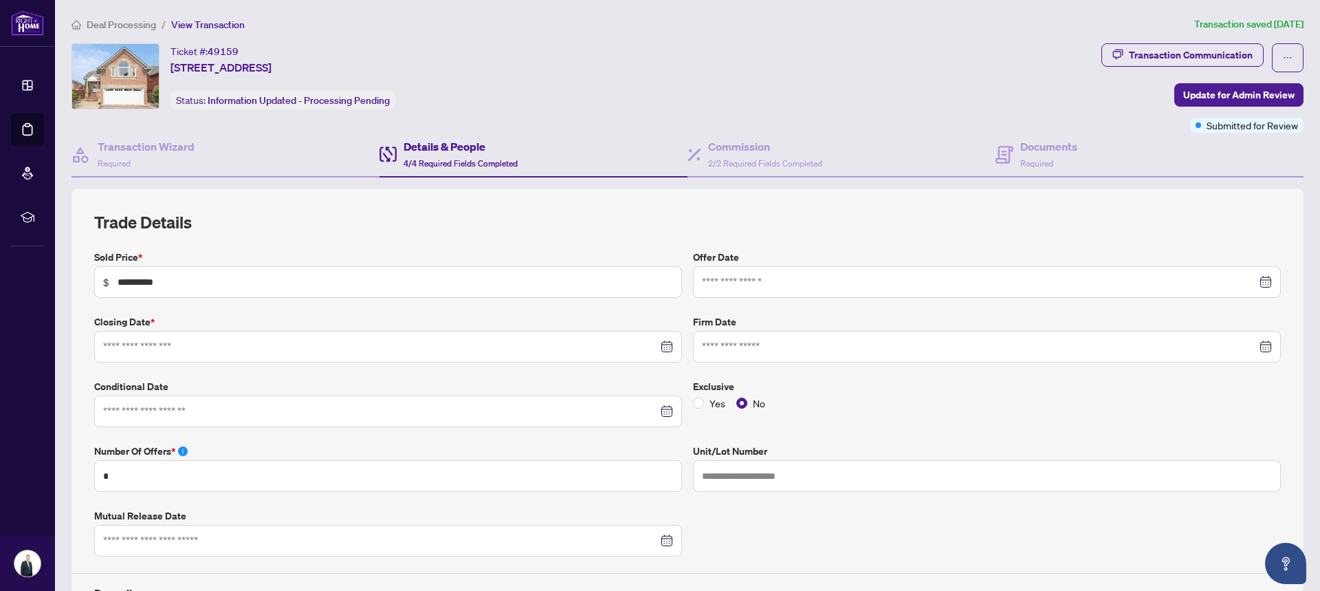
type input "**********"
